Goal: Task Accomplishment & Management: Manage account settings

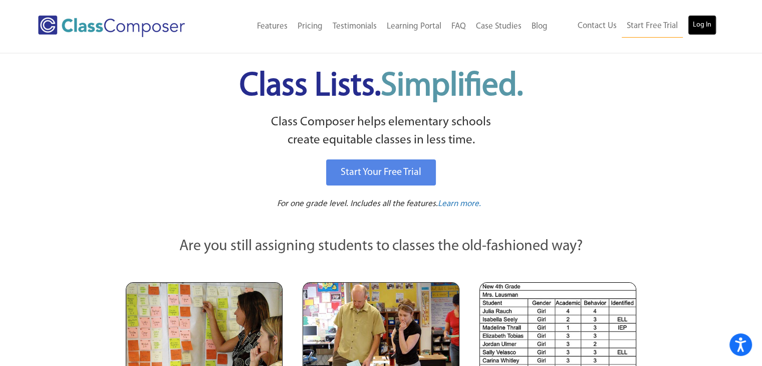
click at [703, 31] on link "Log In" at bounding box center [702, 25] width 29 height 20
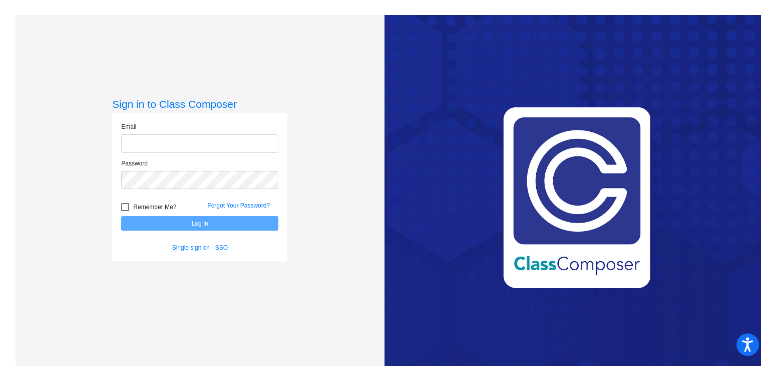
type input "[EMAIL_ADDRESS][DOMAIN_NAME]"
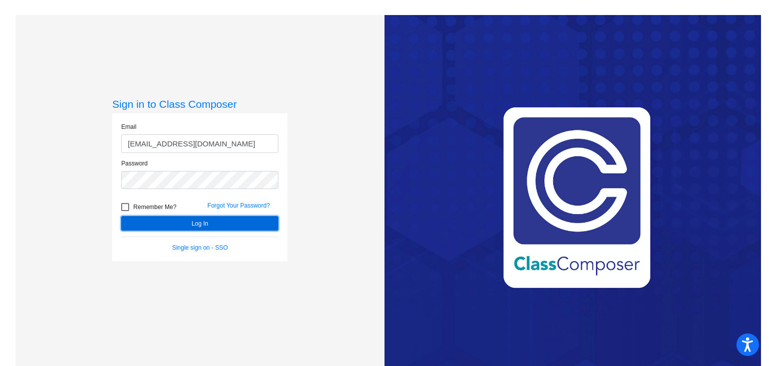
click at [199, 222] on button "Log In" at bounding box center [199, 223] width 157 height 15
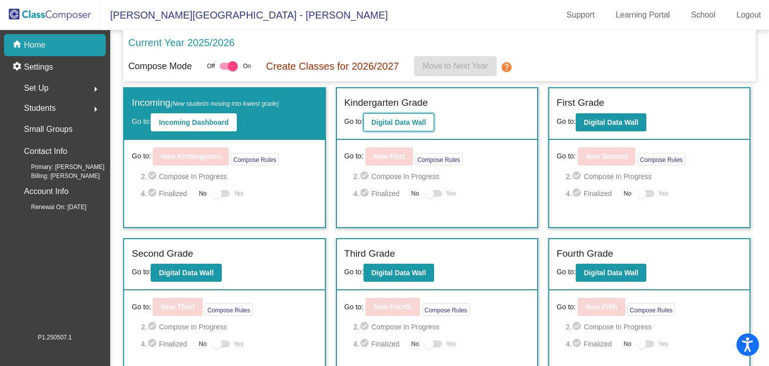
click at [400, 118] on b "Digital Data Wall" at bounding box center [399, 122] width 55 height 8
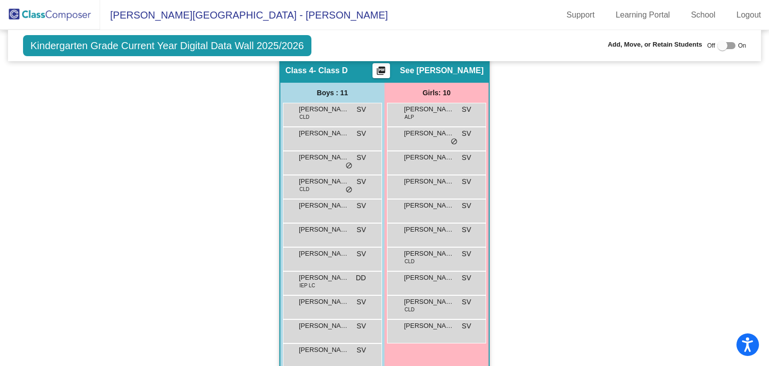
scroll to position [667, 0]
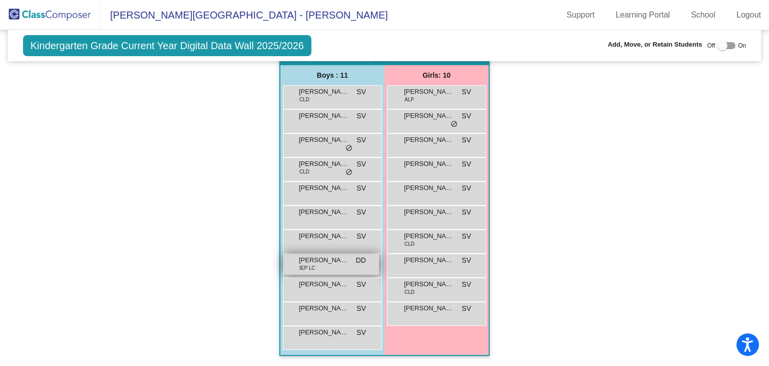
click at [323, 263] on div "[PERSON_NAME] IEP LC DD lock do_not_disturb_alt" at bounding box center [331, 264] width 96 height 21
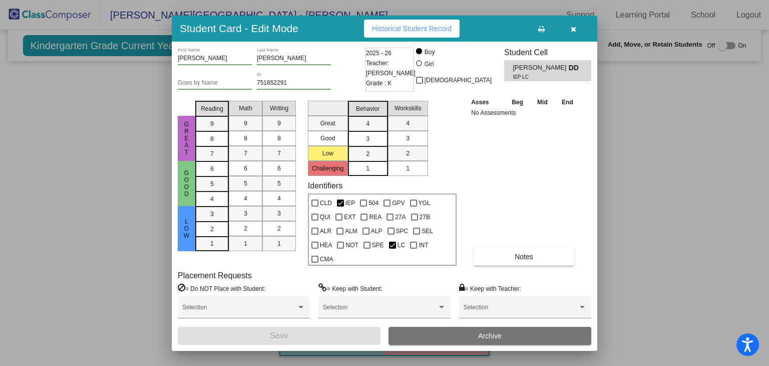
click at [573, 29] on icon "button" at bounding box center [574, 29] width 6 height 7
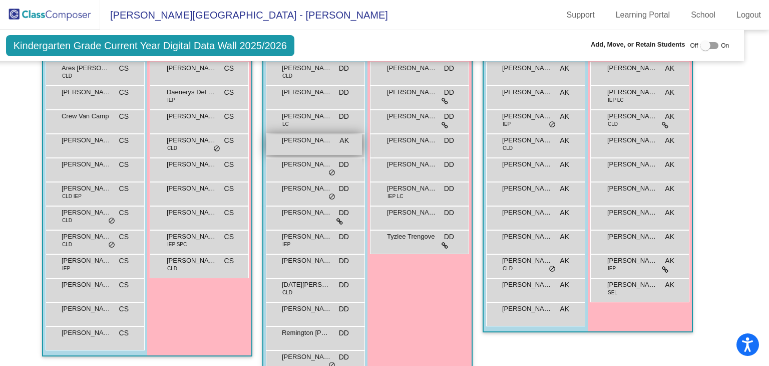
scroll to position [289, 17]
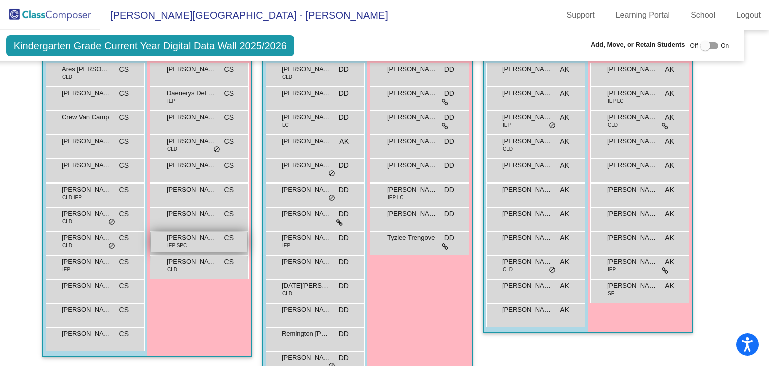
click at [195, 237] on span "[PERSON_NAME]" at bounding box center [192, 237] width 50 height 10
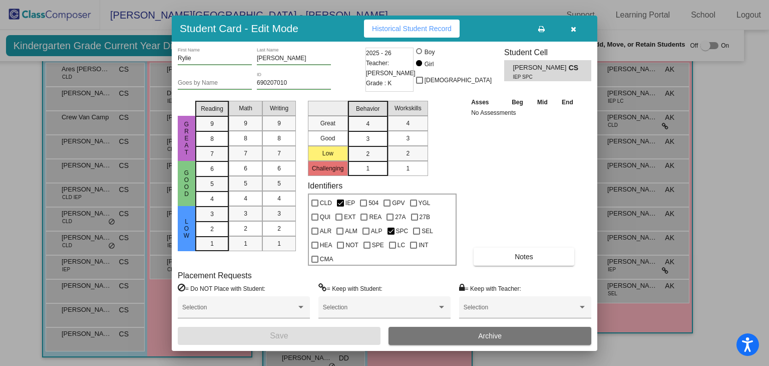
click at [575, 29] on icon "button" at bounding box center [574, 29] width 6 height 7
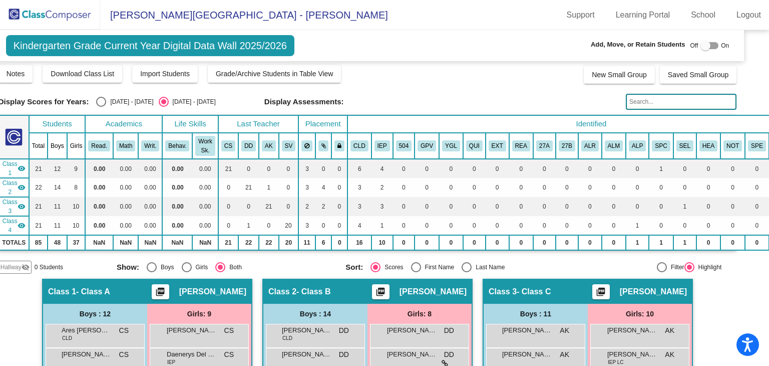
scroll to position [0, 17]
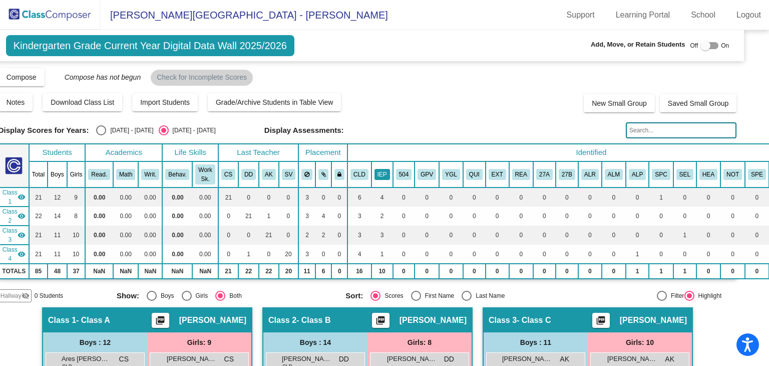
click at [377, 177] on button "IEP" at bounding box center [383, 174] width 16 height 11
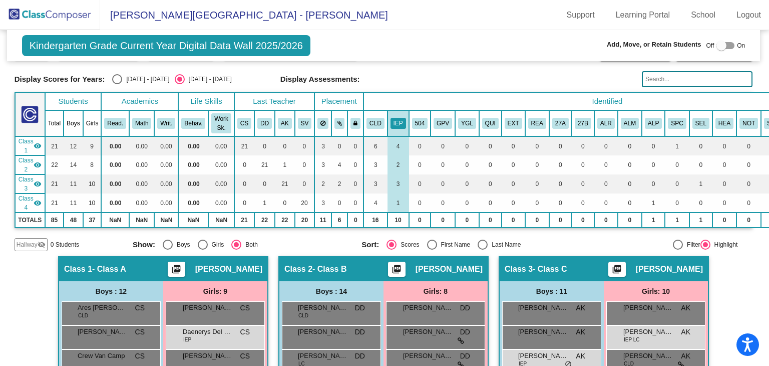
scroll to position [51, 74]
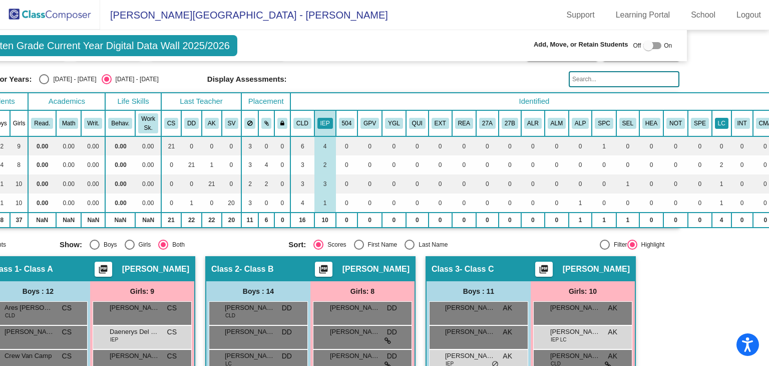
click at [715, 122] on button "LC" at bounding box center [722, 123] width 14 height 11
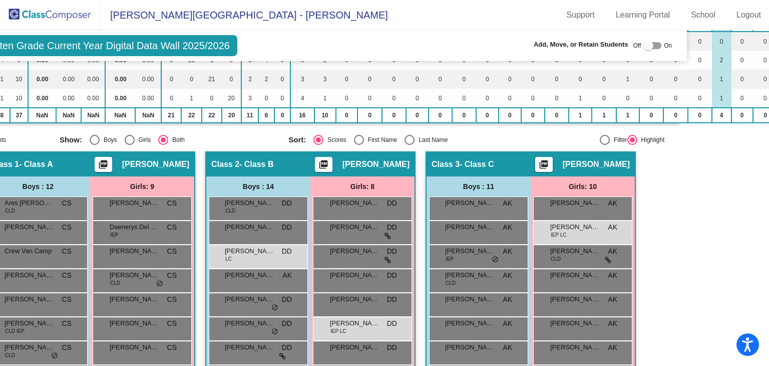
scroll to position [156, 74]
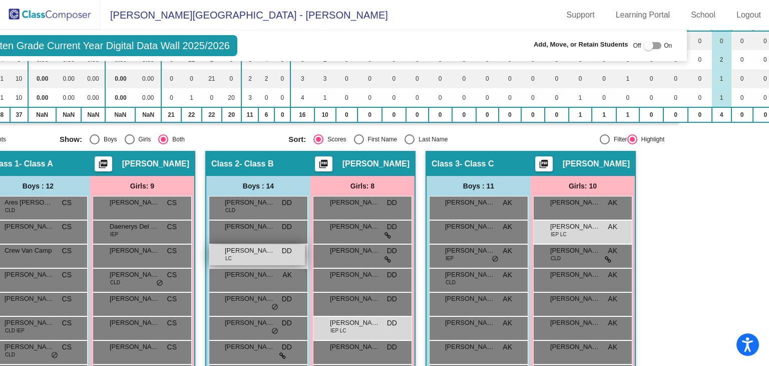
click at [260, 257] on div "Emarius [PERSON_NAME] DD lock do_not_disturb_alt" at bounding box center [257, 254] width 96 height 21
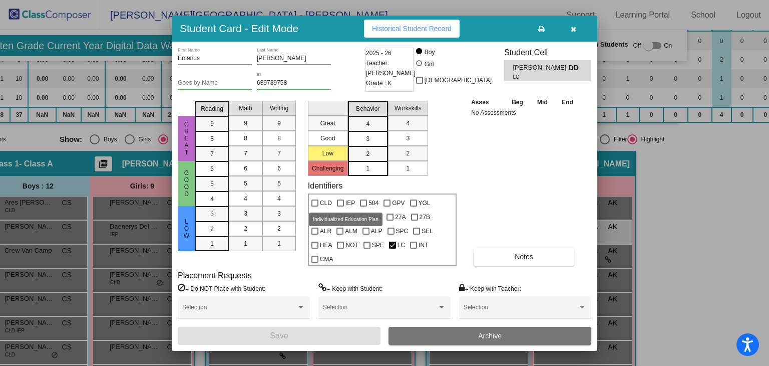
click at [342, 201] on div at bounding box center [340, 202] width 7 height 7
click at [341, 206] on input "IEP" at bounding box center [340, 206] width 1 height 1
checkbox input "true"
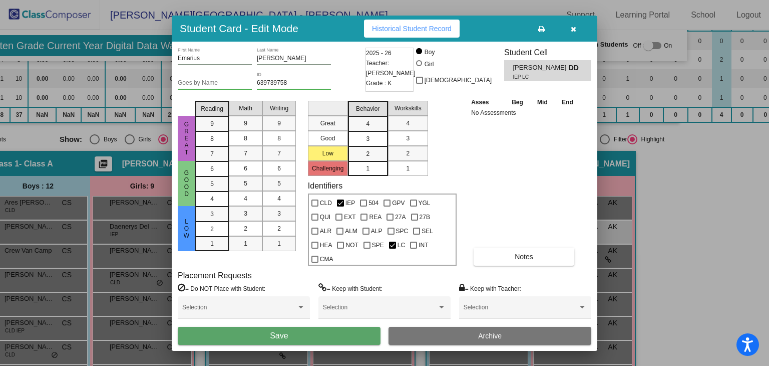
click at [359, 337] on button "Save" at bounding box center [279, 335] width 203 height 18
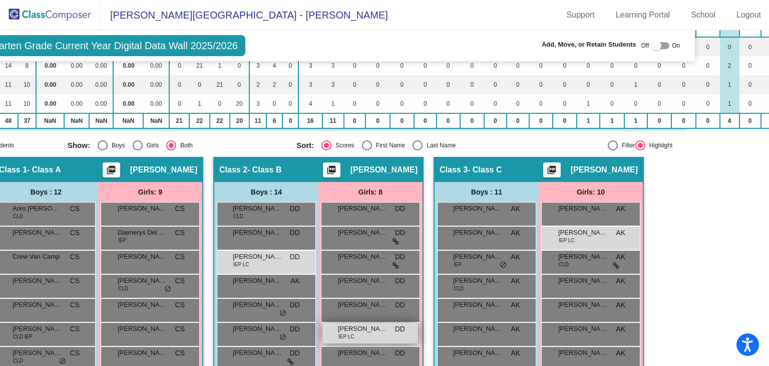
scroll to position [0, 66]
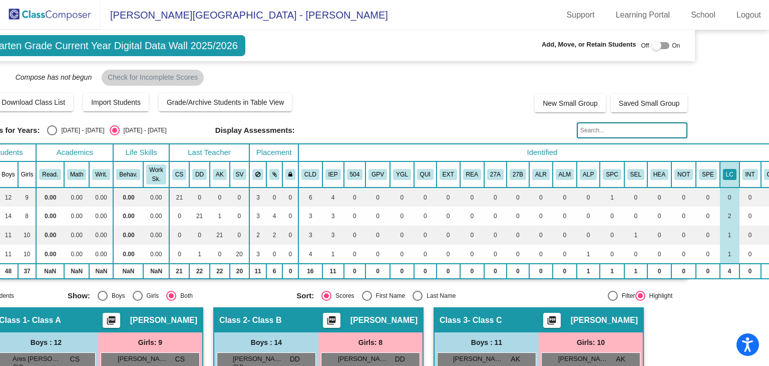
click at [322, 181] on th "IEP" at bounding box center [333, 174] width 22 height 26
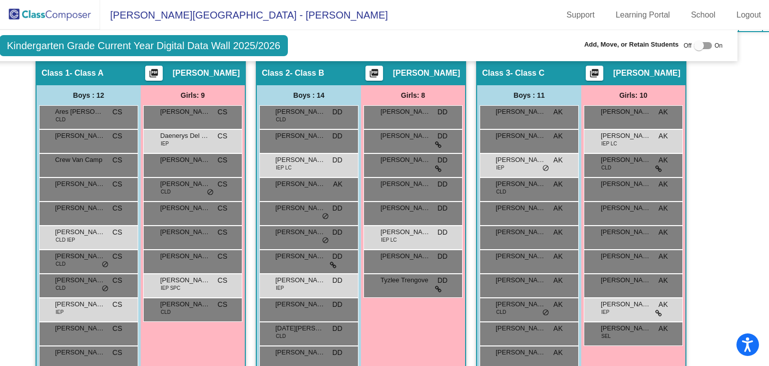
scroll to position [247, 24]
click at [85, 229] on span "[PERSON_NAME]" at bounding box center [80, 231] width 50 height 10
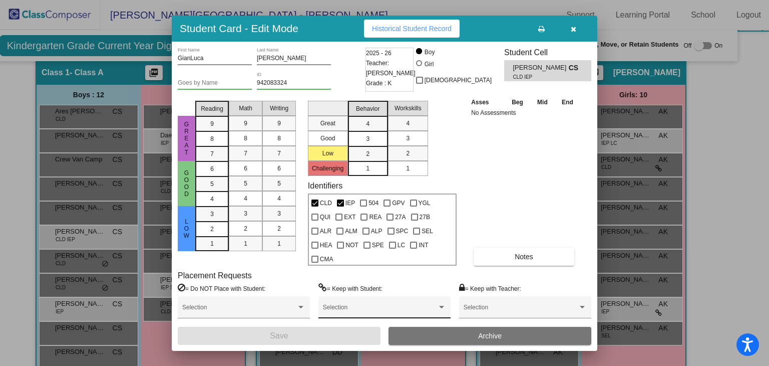
click at [441, 303] on div at bounding box center [441, 306] width 9 height 7
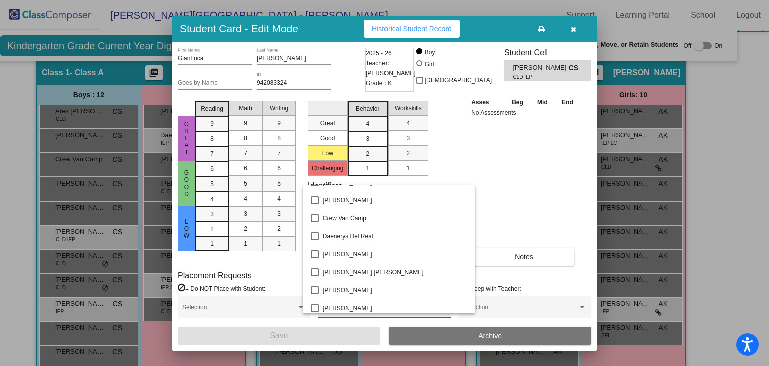
scroll to position [375, 0]
click at [312, 231] on mat-pseudo-checkbox at bounding box center [315, 234] width 8 height 8
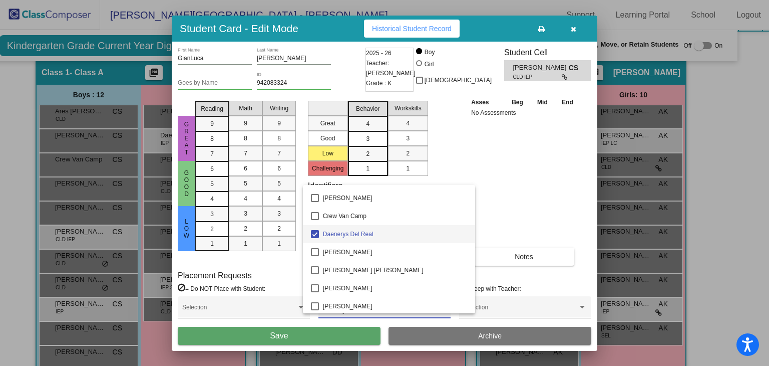
click at [322, 333] on div at bounding box center [384, 183] width 769 height 366
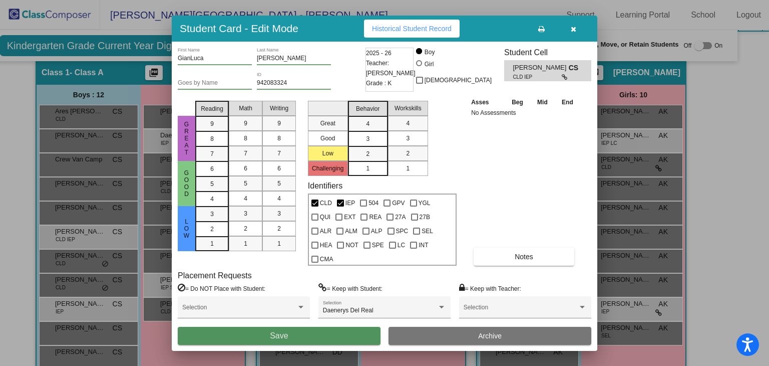
click at [277, 339] on span "Save" at bounding box center [279, 335] width 18 height 9
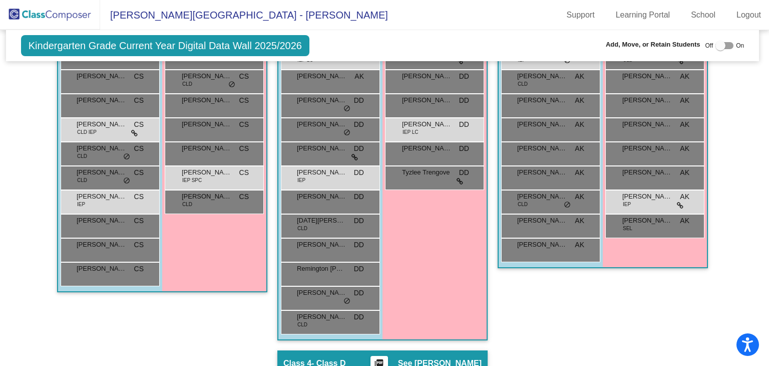
scroll to position [356, 2]
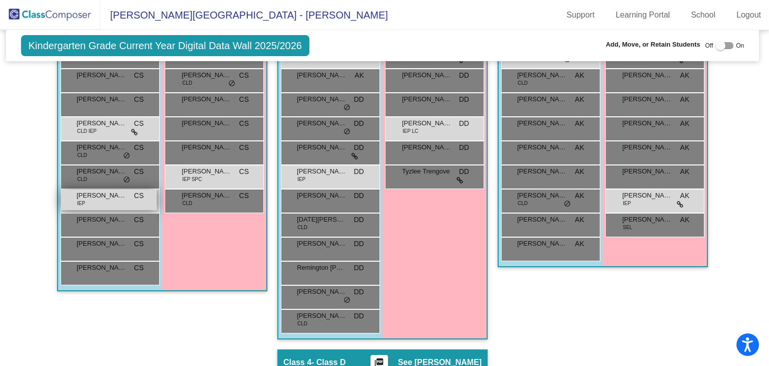
click at [114, 199] on div "[PERSON_NAME] IEP CS lock do_not_disturb_alt" at bounding box center [109, 199] width 96 height 21
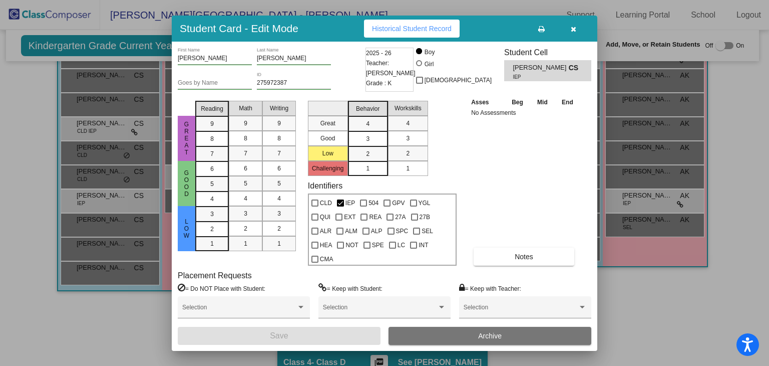
click at [572, 29] on icon "button" at bounding box center [574, 29] width 6 height 7
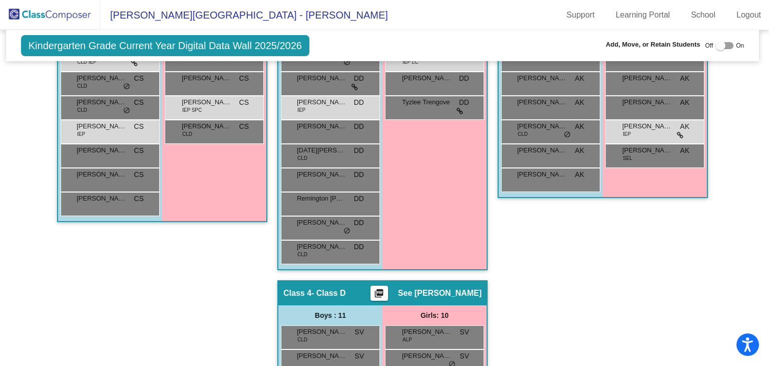
scroll to position [426, 2]
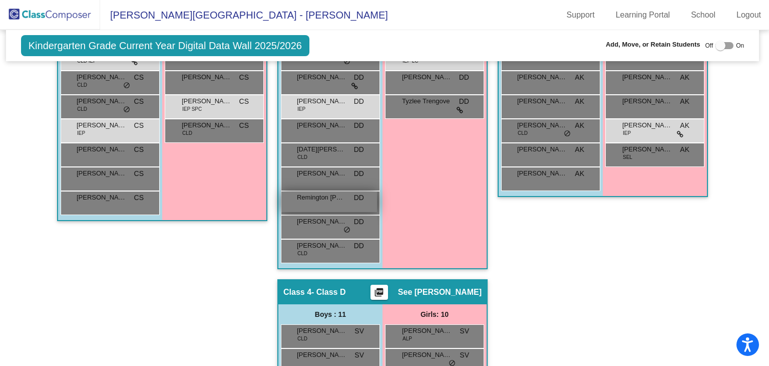
click at [330, 193] on span "Remington [PERSON_NAME]" at bounding box center [322, 197] width 50 height 10
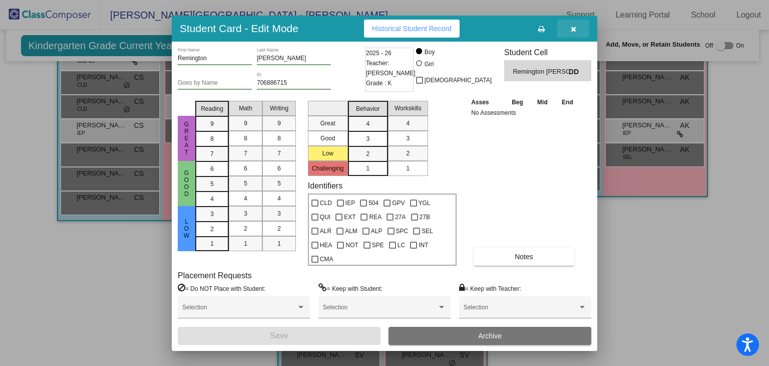
click at [573, 28] on icon "button" at bounding box center [574, 29] width 6 height 7
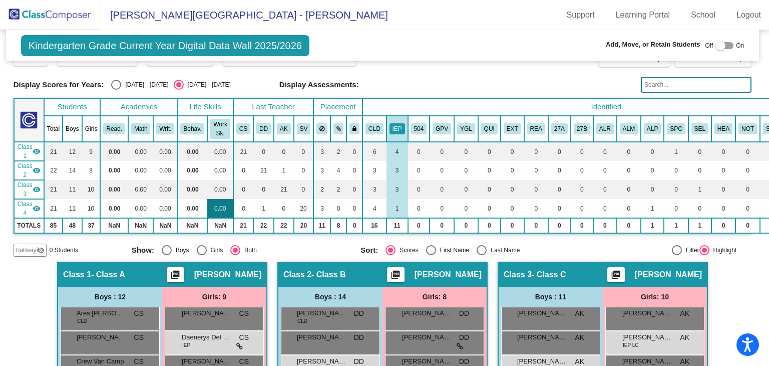
scroll to position [18, 2]
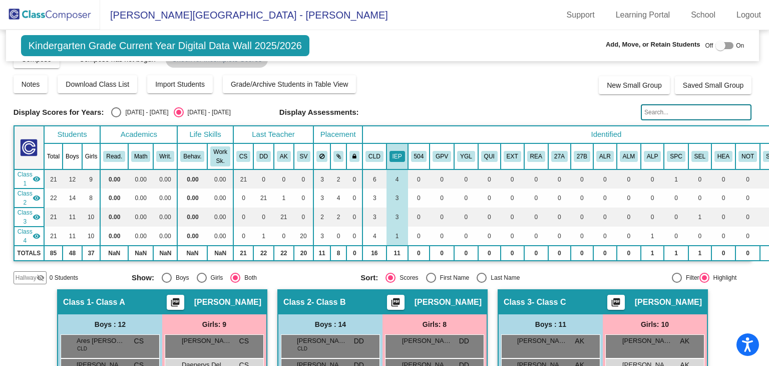
click at [117, 110] on div "Select an option" at bounding box center [116, 112] width 10 height 10
click at [116, 117] on input "[DATE] - [DATE]" at bounding box center [116, 117] width 1 height 1
radio input "true"
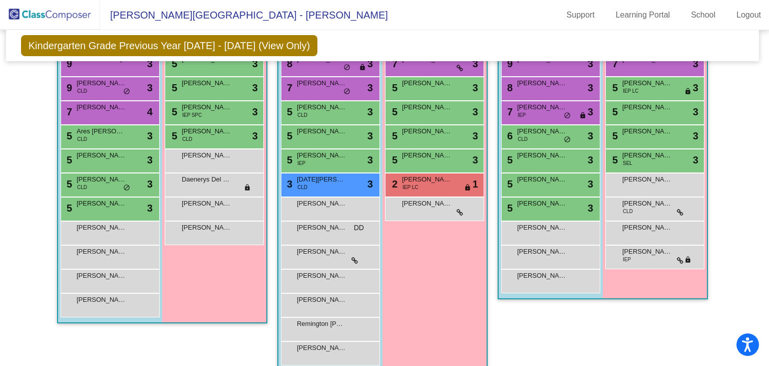
scroll to position [303, 2]
click at [359, 223] on span "DD" at bounding box center [359, 228] width 10 height 11
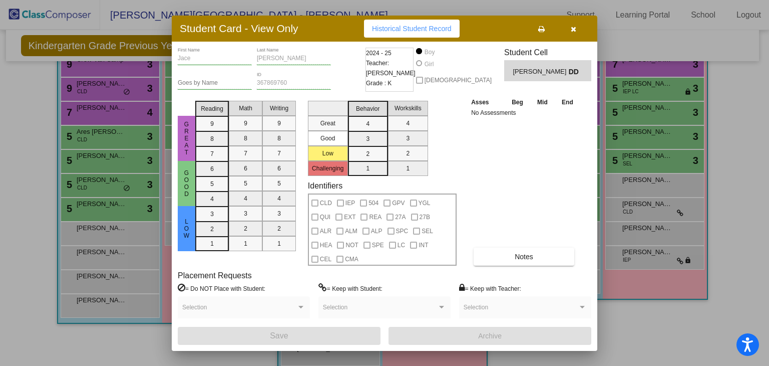
click at [575, 72] on span "DD" at bounding box center [576, 72] width 14 height 11
click at [570, 29] on button "button" at bounding box center [573, 29] width 32 height 18
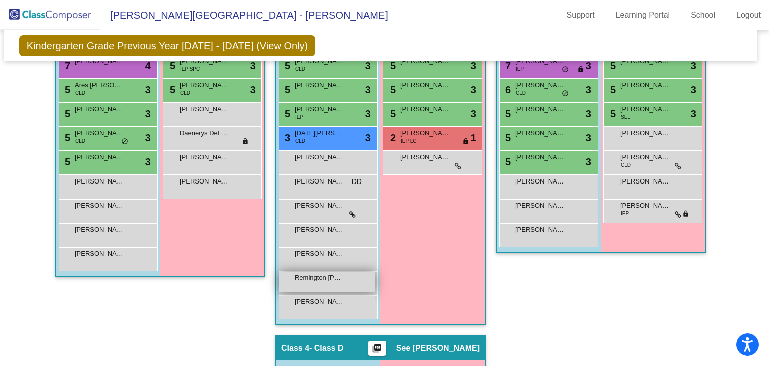
scroll to position [349, 4]
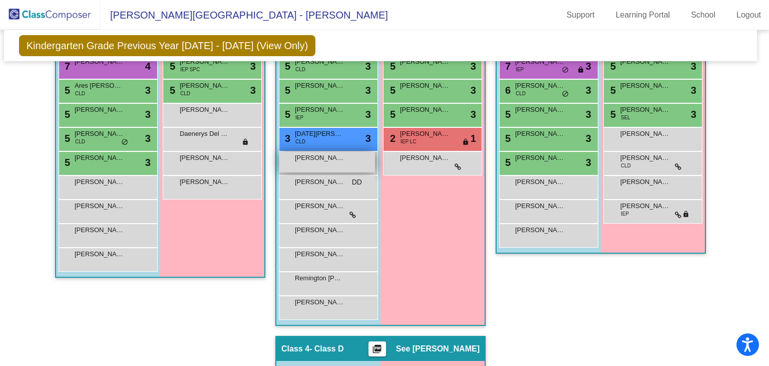
click at [327, 165] on div "[PERSON_NAME] lock do_not_disturb_alt" at bounding box center [327, 162] width 96 height 21
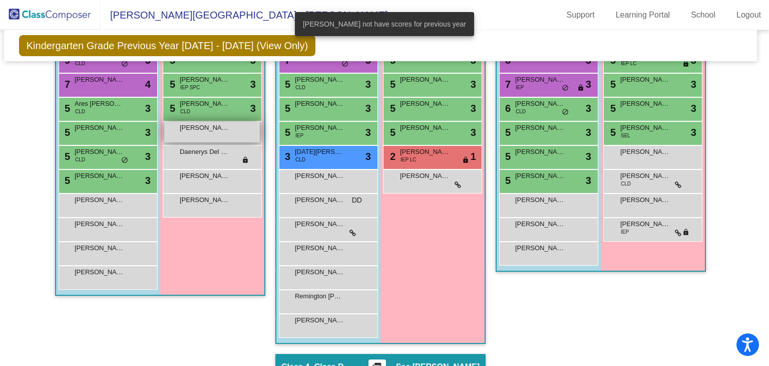
scroll to position [329, 4]
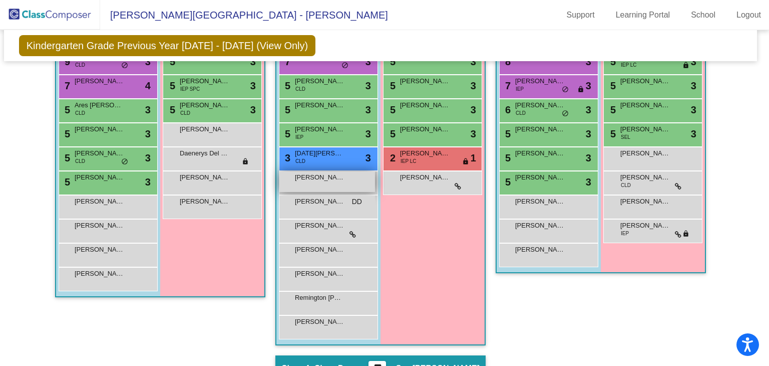
click at [301, 188] on div "[PERSON_NAME] lock do_not_disturb_alt" at bounding box center [327, 181] width 96 height 21
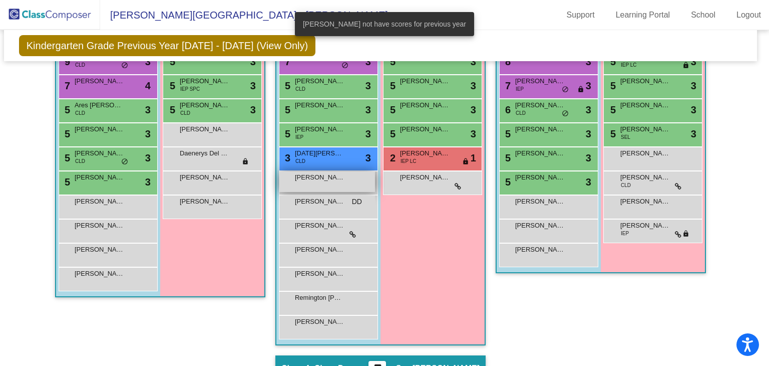
click at [321, 175] on span "[PERSON_NAME]" at bounding box center [320, 177] width 50 height 10
click at [0, 0] on div "Girls: 8 8 Tyzlee Trengove lock do_not_disturb_alt 3 7 [PERSON_NAME] lock do_no…" at bounding box center [0, 0] width 0 height 0
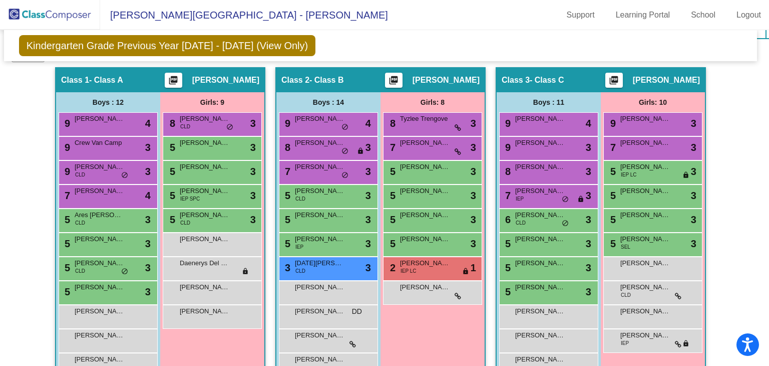
scroll to position [244, 4]
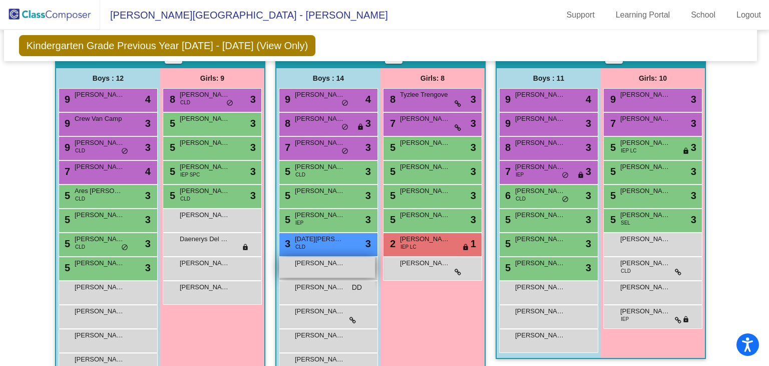
click at [320, 273] on div "[PERSON_NAME] lock do_not_disturb_alt" at bounding box center [327, 267] width 96 height 21
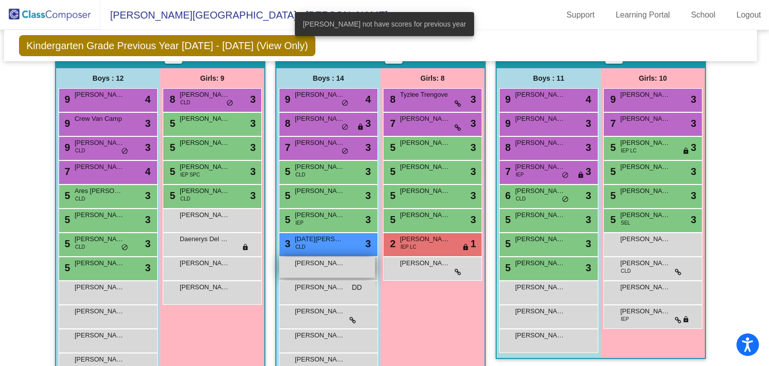
click at [330, 267] on div "[PERSON_NAME] lock do_not_disturb_alt" at bounding box center [327, 267] width 96 height 21
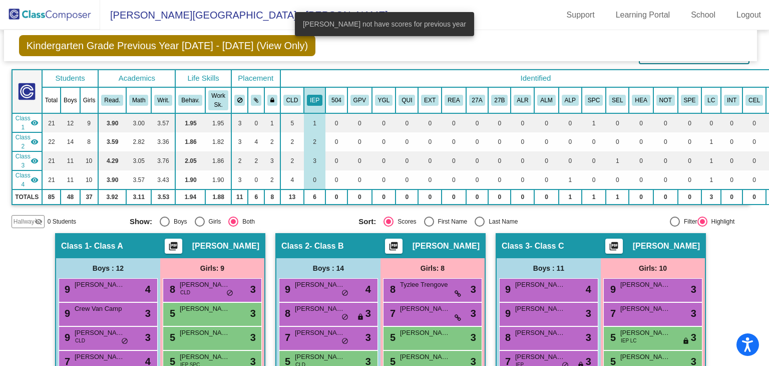
scroll to position [34, 4]
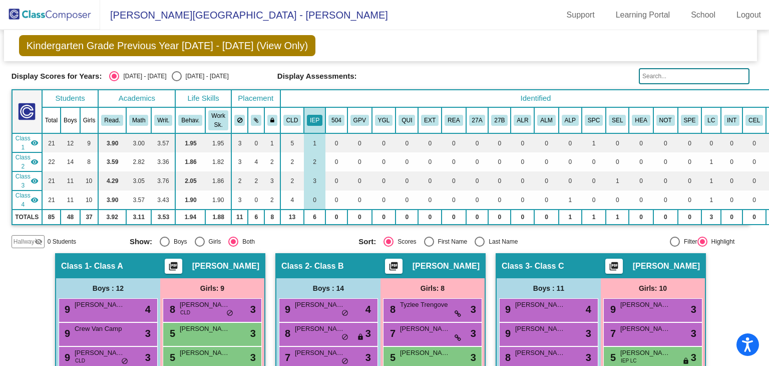
click at [172, 76] on div "Select an option" at bounding box center [177, 76] width 10 height 10
click at [176, 81] on input "[DATE] - [DATE]" at bounding box center [176, 81] width 1 height 1
radio input "true"
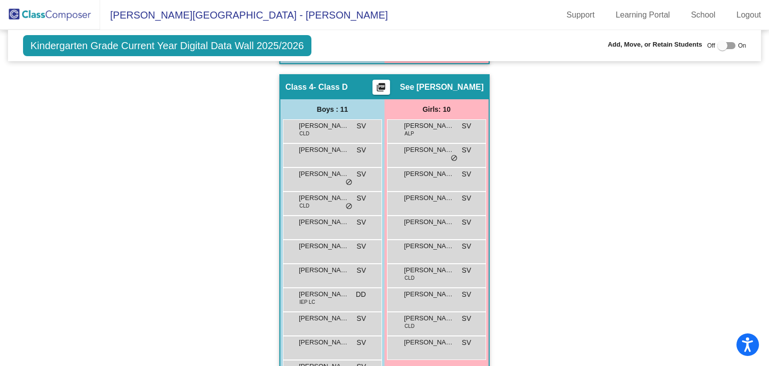
scroll to position [638, 0]
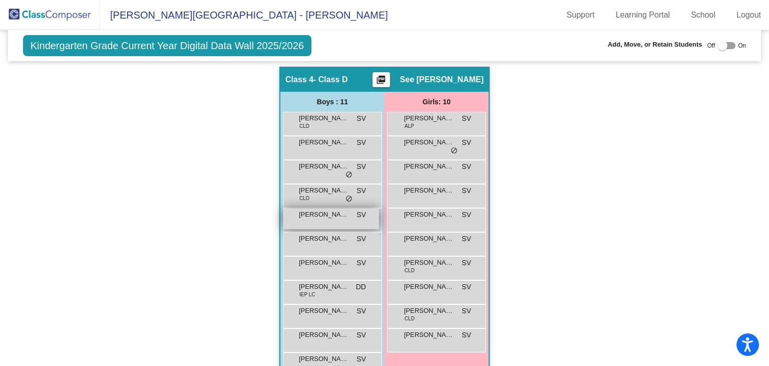
click at [335, 219] on div "[PERSON_NAME] [PERSON_NAME] lock do_not_disturb_alt" at bounding box center [331, 218] width 96 height 21
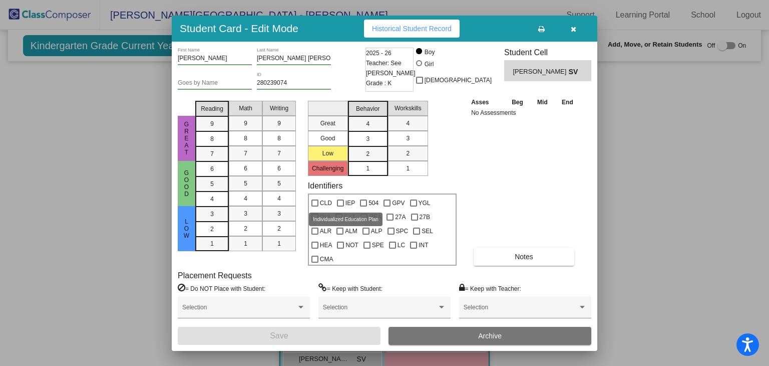
click at [340, 203] on div at bounding box center [340, 202] width 7 height 7
click at [340, 206] on input "IEP" at bounding box center [340, 206] width 1 height 1
checkbox input "true"
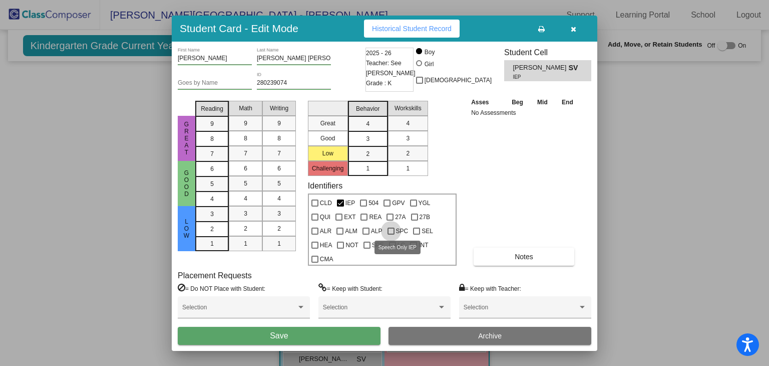
click at [392, 230] on div at bounding box center [391, 230] width 7 height 7
click at [391, 234] on input "SPC" at bounding box center [391, 234] width 1 height 1
checkbox input "true"
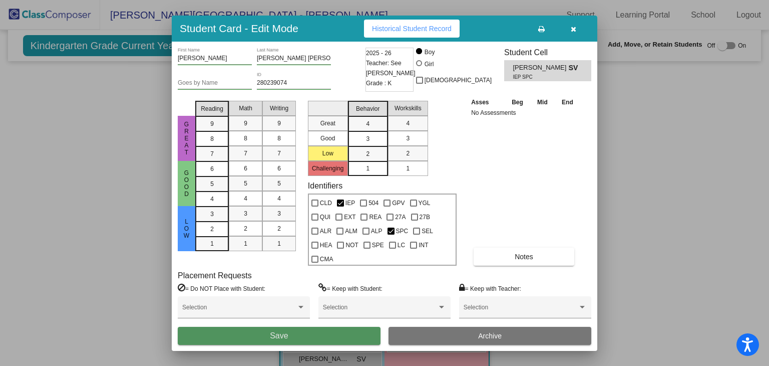
click at [321, 330] on button "Save" at bounding box center [279, 335] width 203 height 18
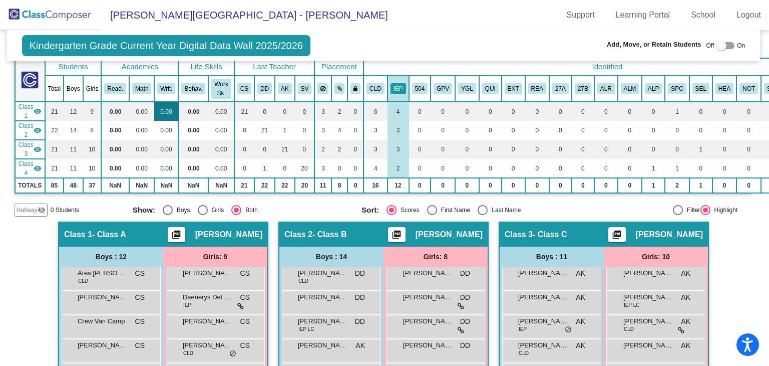
scroll to position [0, 1]
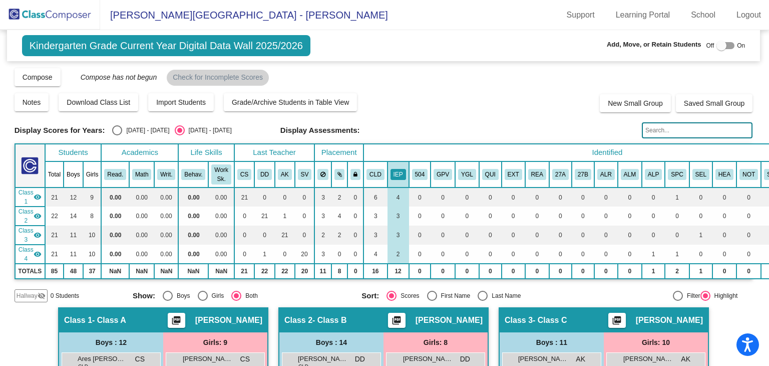
click at [120, 131] on div "Select an option" at bounding box center [117, 130] width 10 height 10
click at [117, 135] on input "[DATE] - [DATE]" at bounding box center [117, 135] width 1 height 1
radio input "true"
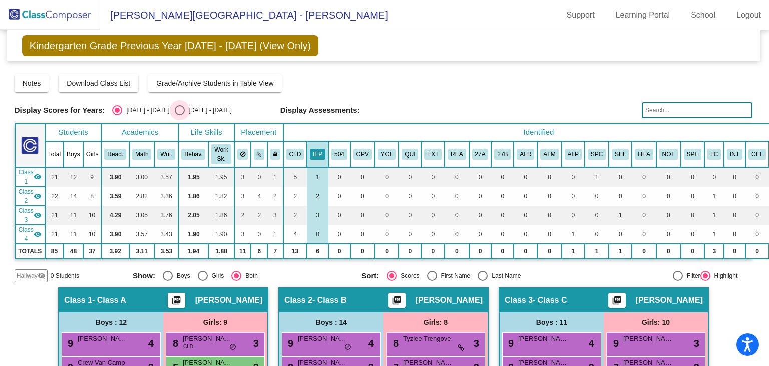
click at [175, 111] on div "Select an option" at bounding box center [180, 110] width 10 height 10
click at [179, 115] on input "[DATE] - [DATE]" at bounding box center [179, 115] width 1 height 1
radio input "true"
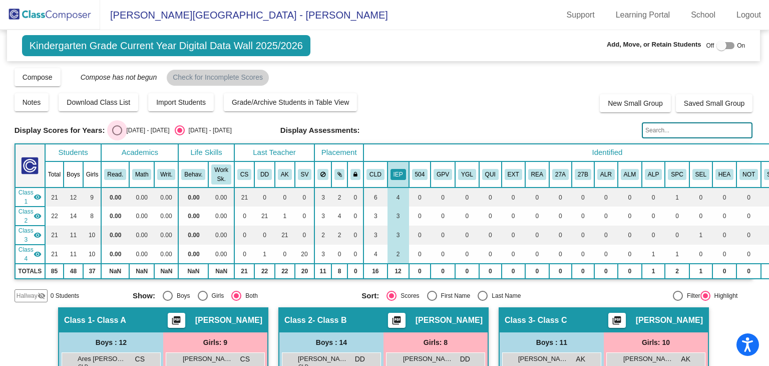
click at [121, 127] on div "Select an option" at bounding box center [117, 130] width 10 height 10
click at [117, 135] on input "[DATE] - [DATE]" at bounding box center [117, 135] width 1 height 1
radio input "true"
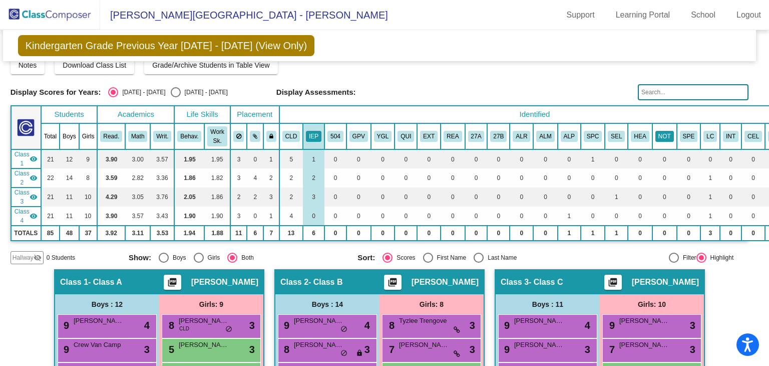
scroll to position [18, 19]
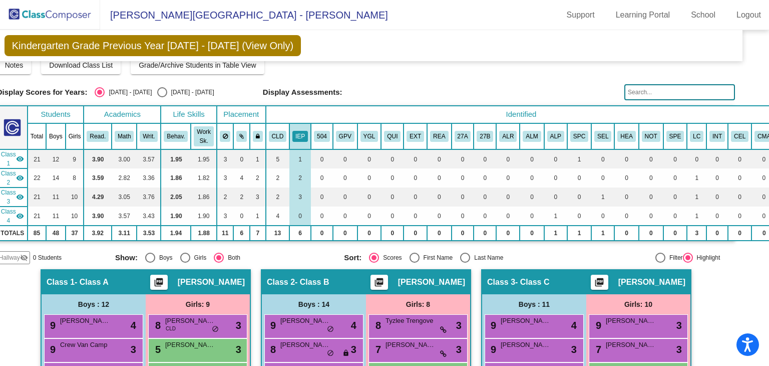
click at [272, 129] on th "CLD" at bounding box center [278, 136] width 24 height 26
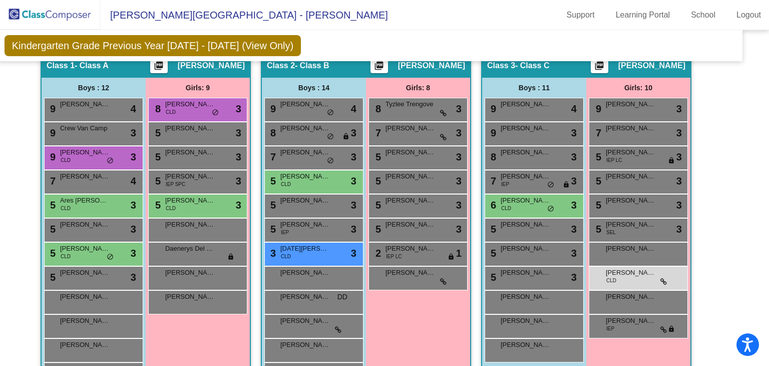
scroll to position [0, 19]
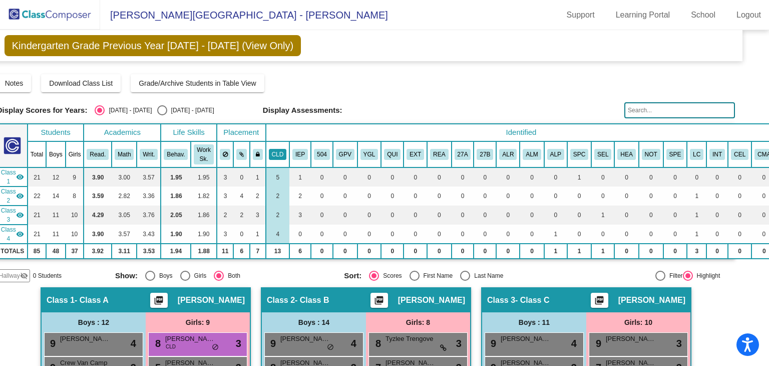
click at [271, 152] on button "CLD" at bounding box center [278, 154] width 18 height 11
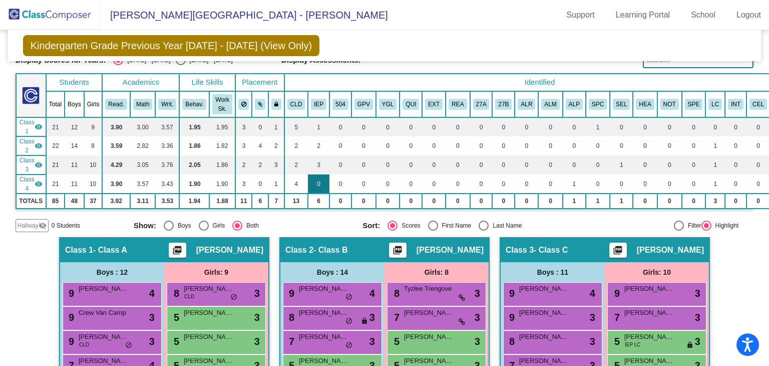
scroll to position [0, 0]
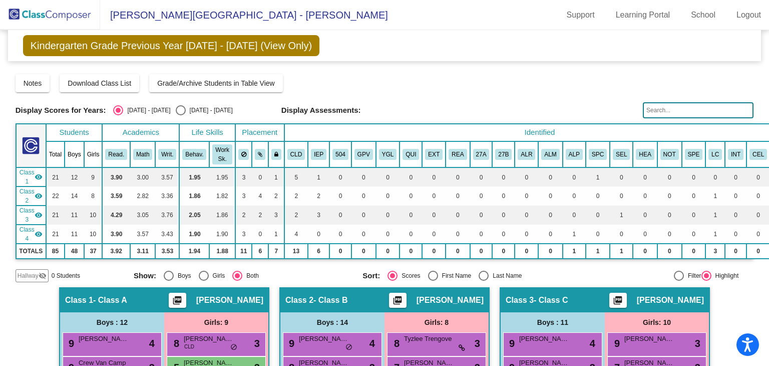
click at [176, 111] on div "Select an option" at bounding box center [181, 110] width 10 height 10
click at [180, 115] on input "[DATE] - [DATE]" at bounding box center [180, 115] width 1 height 1
radio input "true"
